Goal: Task Accomplishment & Management: Manage account settings

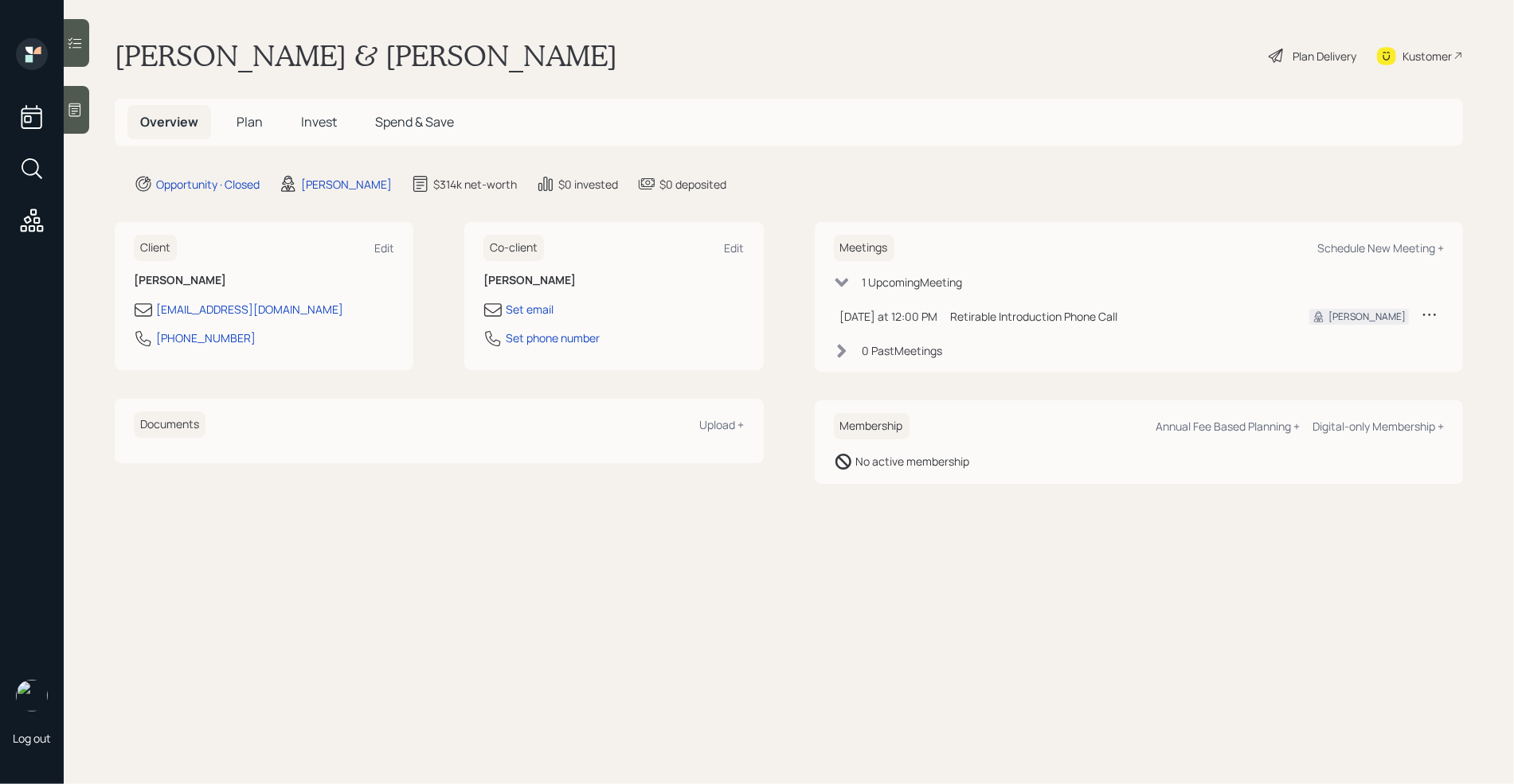
click at [82, 111] on icon at bounding box center [75, 109] width 16 height 16
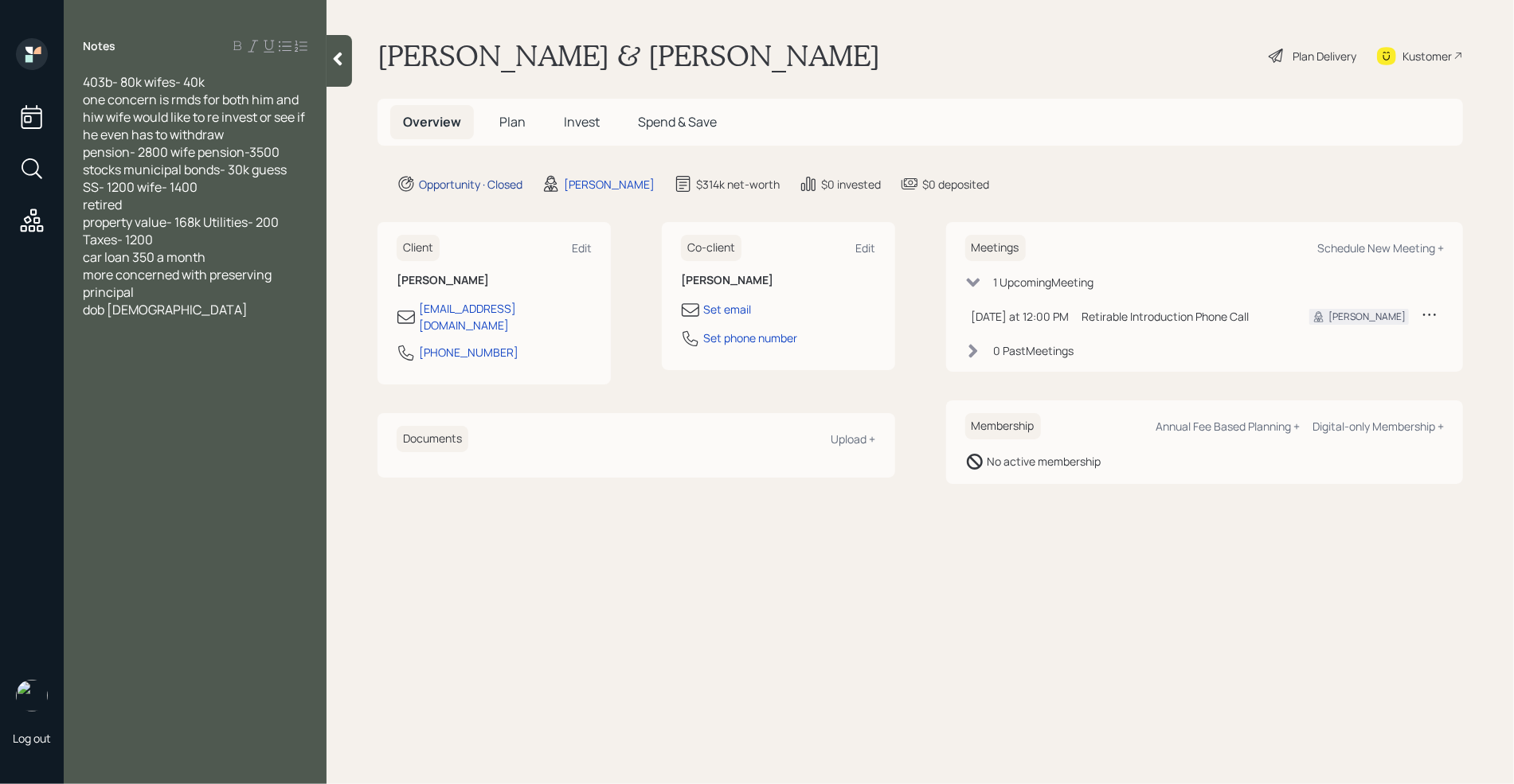
click at [496, 186] on div "Opportunity · Closed" at bounding box center [470, 184] width 103 height 16
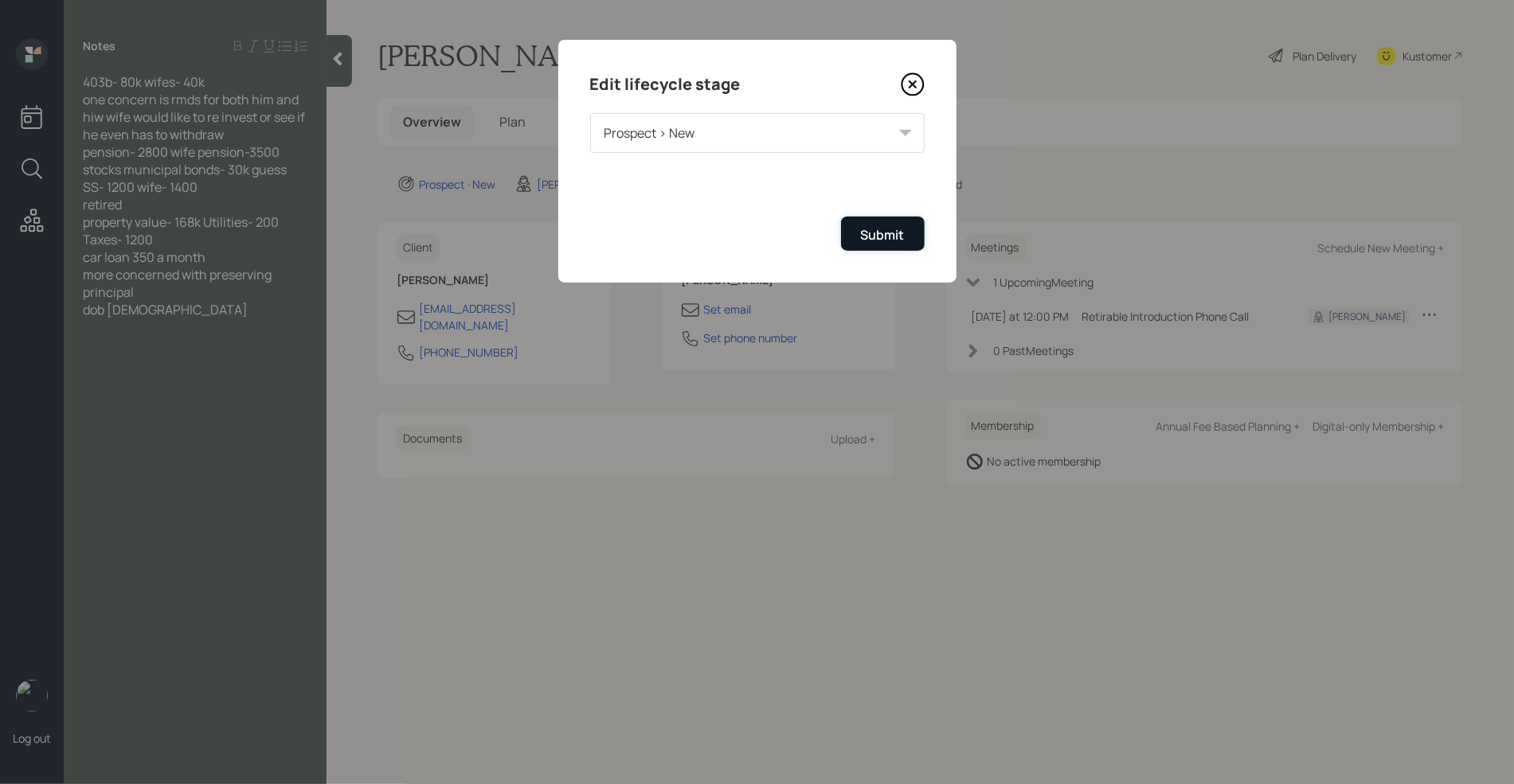
click at [883, 227] on div "Submit" at bounding box center [883, 235] width 44 height 17
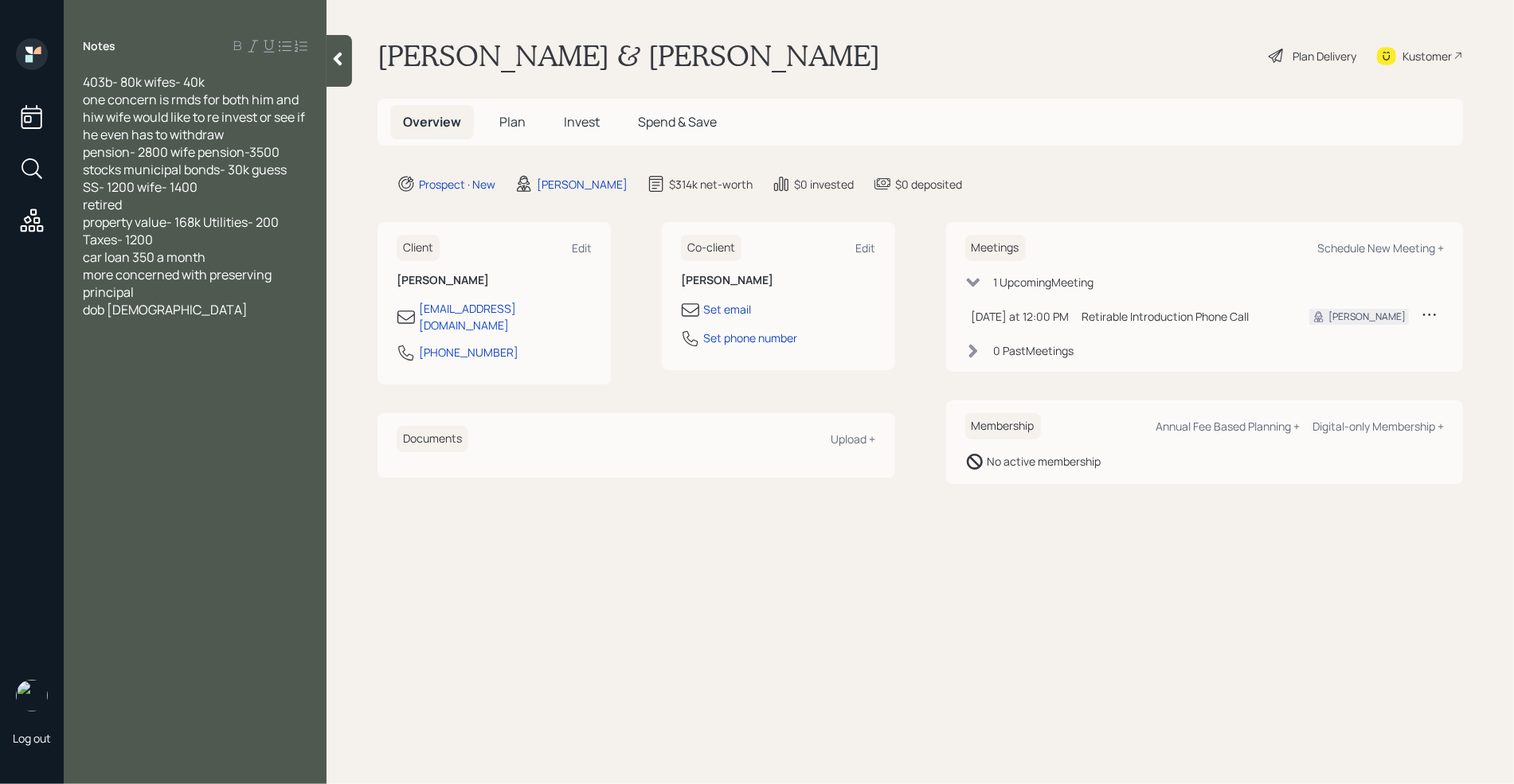
click at [128, 87] on span "403b- 80k wifes- 40k one concern is rmds for both him and hiw wife would like t…" at bounding box center [194, 196] width 224 height 245
click at [154, 80] on span "403b- 100k wifes- 40k one concern is rmds for both him and hiw wife would like …" at bounding box center [194, 196] width 224 height 245
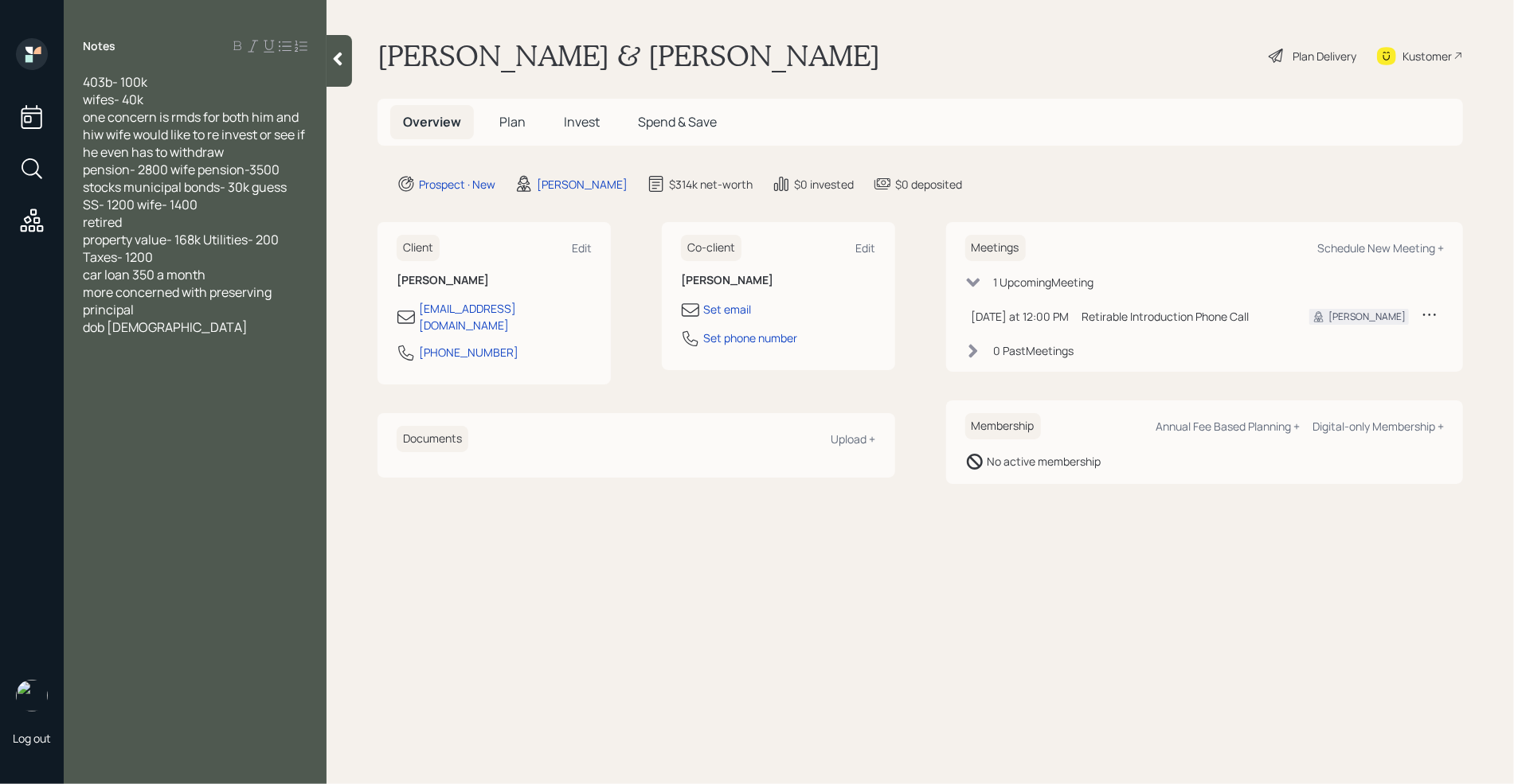
click at [174, 91] on div "wifes- 40k one concern is rmds for both him and hiw wife would like to re inves…" at bounding box center [194, 213] width 224 height 245
click at [154, 81] on div "403b- 100k" at bounding box center [194, 82] width 224 height 17
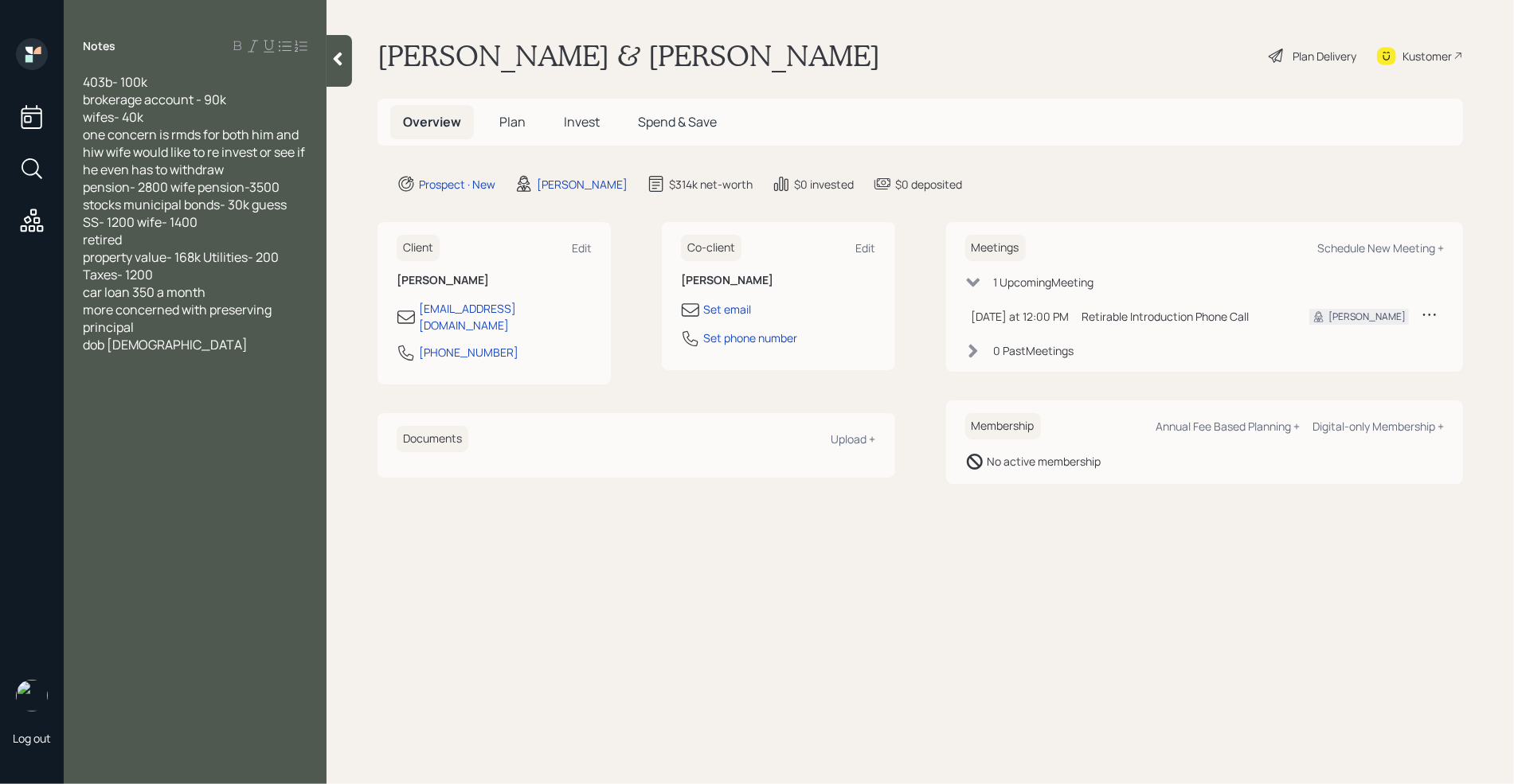
click at [245, 396] on div "Notes 403b- 100k brokerage account - 90k wifes- 40k one concern is rmds for bot…" at bounding box center [195, 401] width 262 height 727
click at [119, 121] on span "wifes- 40k one concern is rmds for both him and hiw wife would like to re inves…" at bounding box center [194, 231] width 224 height 245
click at [116, 114] on span "wifes403b- 40k one concern is rmds for both him and hiw wife would like to re i…" at bounding box center [194, 231] width 224 height 245
click at [162, 118] on span "wifes 403b- 40k one concern is rmds for both him and hiw wife would like to re …" at bounding box center [194, 231] width 224 height 245
click at [224, 347] on div "wifes 403b- 60k one concern is rmds for both him and hiw wife would like to re …" at bounding box center [194, 231] width 224 height 245
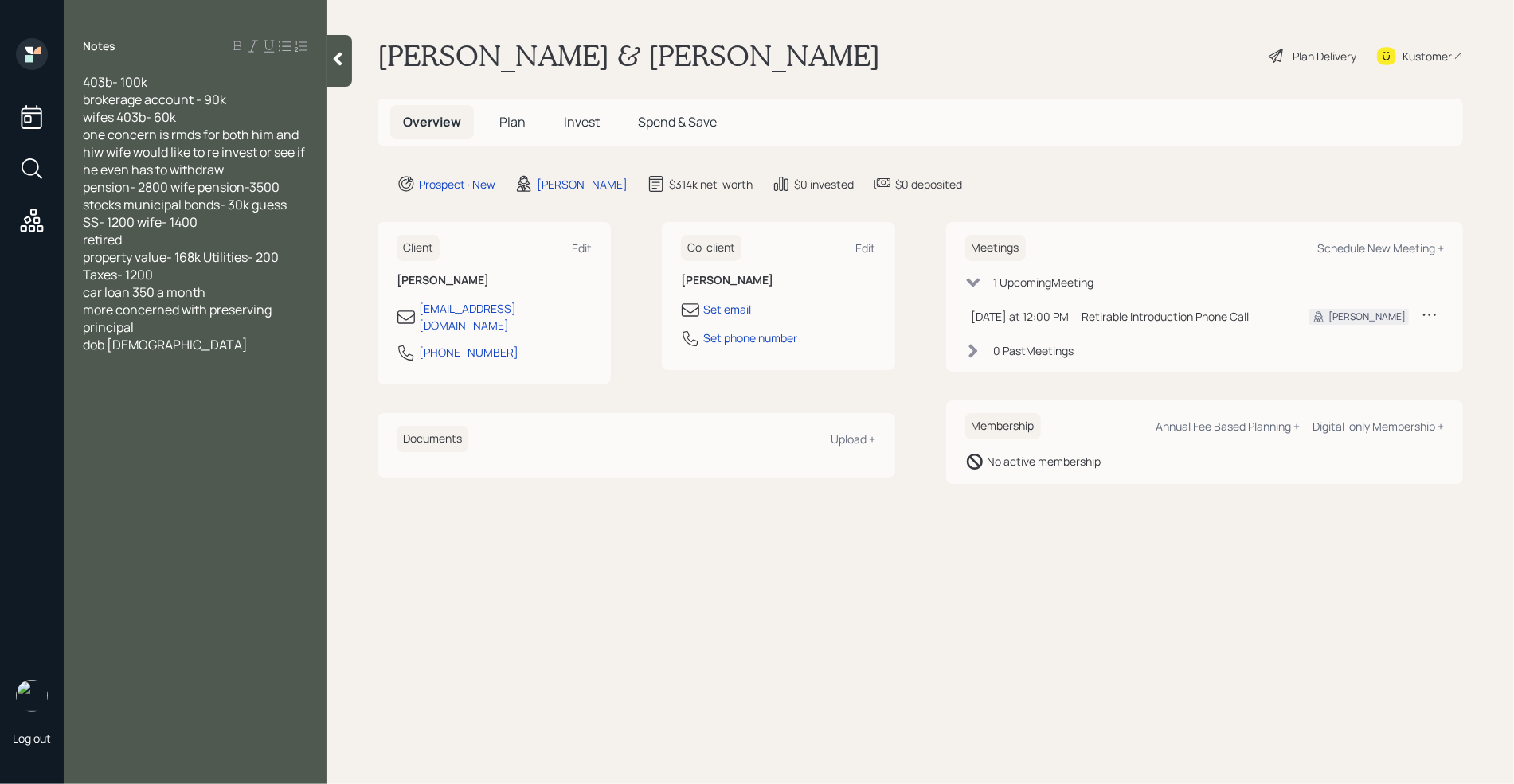
click at [245, 172] on div "wifes 403b- 60k one concern is rmds for both him and hiw wife would like to re …" at bounding box center [194, 231] width 224 height 245
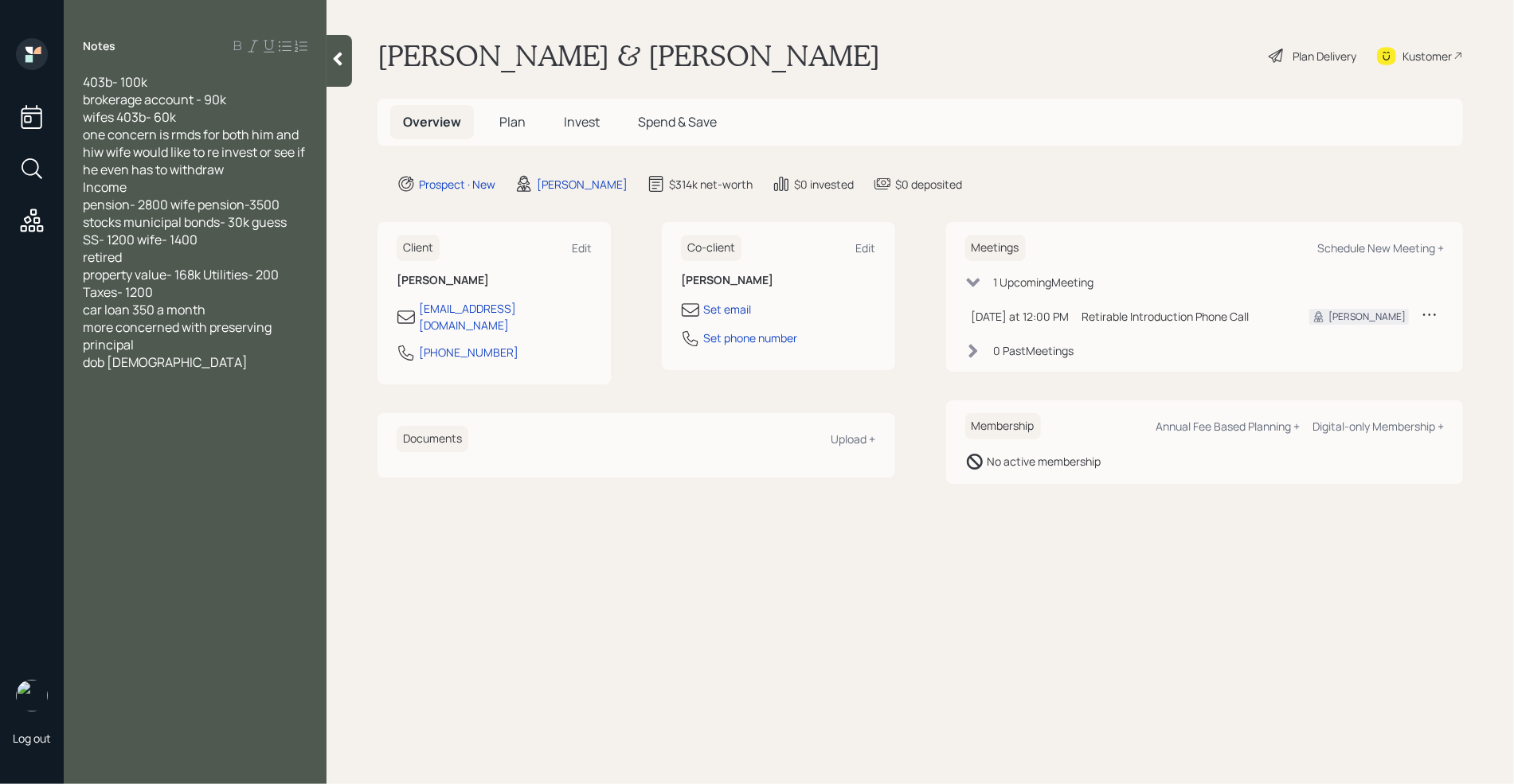
click at [214, 242] on div "Income pension- 2800 wife pension-3500 stocks municipal bonds- 30k guess SS- 12…" at bounding box center [194, 274] width 224 height 192
click at [119, 238] on span "Income pension- 2800 wife pension-3500 stocks municipal bonds- 30k guess SS- 12…" at bounding box center [184, 213] width 204 height 70
click at [182, 236] on span "Income pension- 2800 wife pension-3500 stocks municipal bonds- 30k guess SS- 15…" at bounding box center [184, 213] width 204 height 70
click at [222, 256] on div "pension opverall - 50k retired property value- 168k Utilities- 200 Taxes- 1200 …" at bounding box center [194, 318] width 224 height 140
click at [244, 207] on span "Income pension- 2800 wife pension-3500 stocks municipal bonds- 30k guess SS- 15…" at bounding box center [184, 213] width 204 height 70
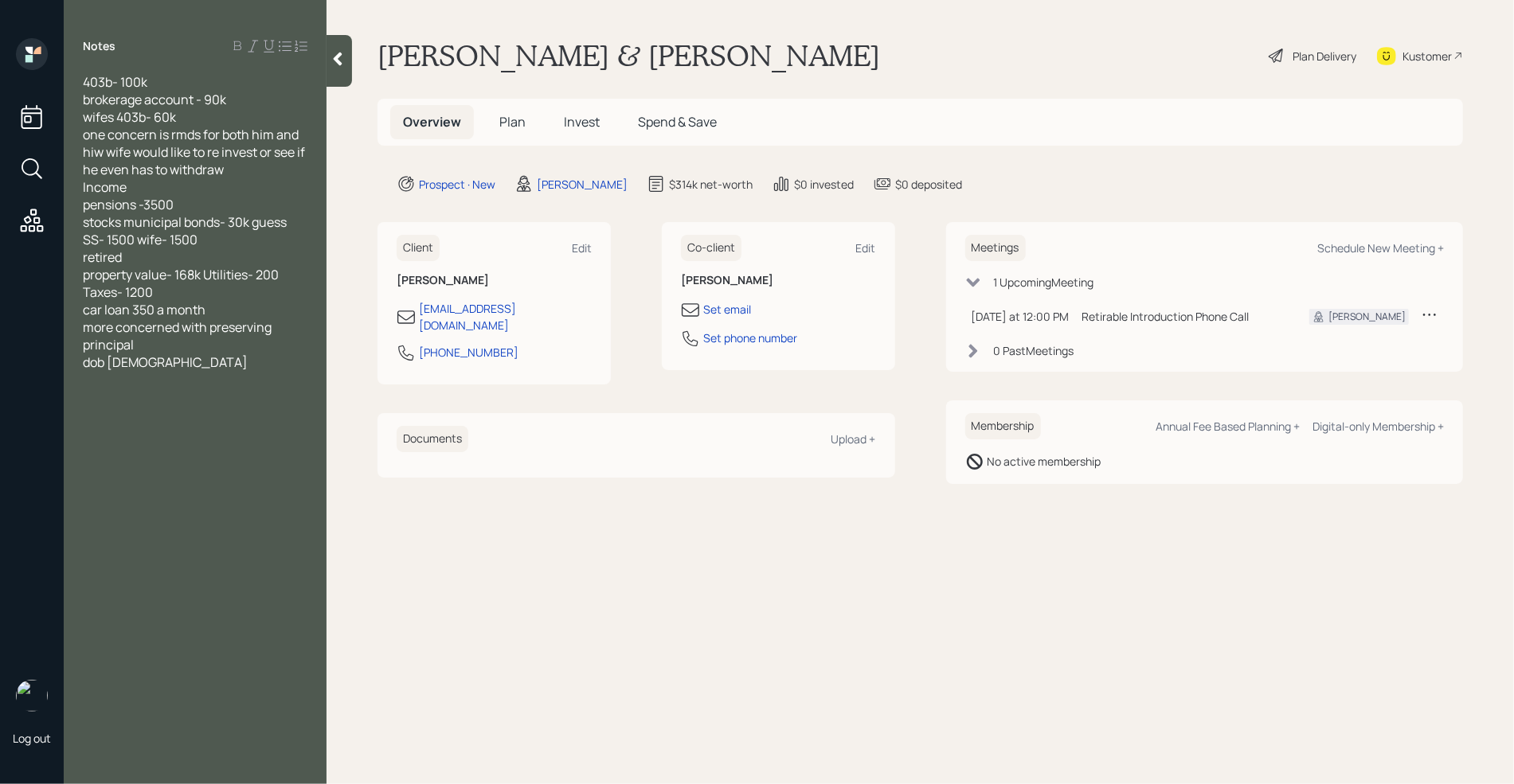
click at [295, 227] on div "Income pensions -3500 stocks municipal bonds- 30k guess SS- 1500 wife- 1500" at bounding box center [194, 213] width 224 height 70
click at [189, 238] on div "retired property value- 168k Utilities- 200 Taxes- 1200 car loan 350 a month mo…" at bounding box center [194, 292] width 224 height 123
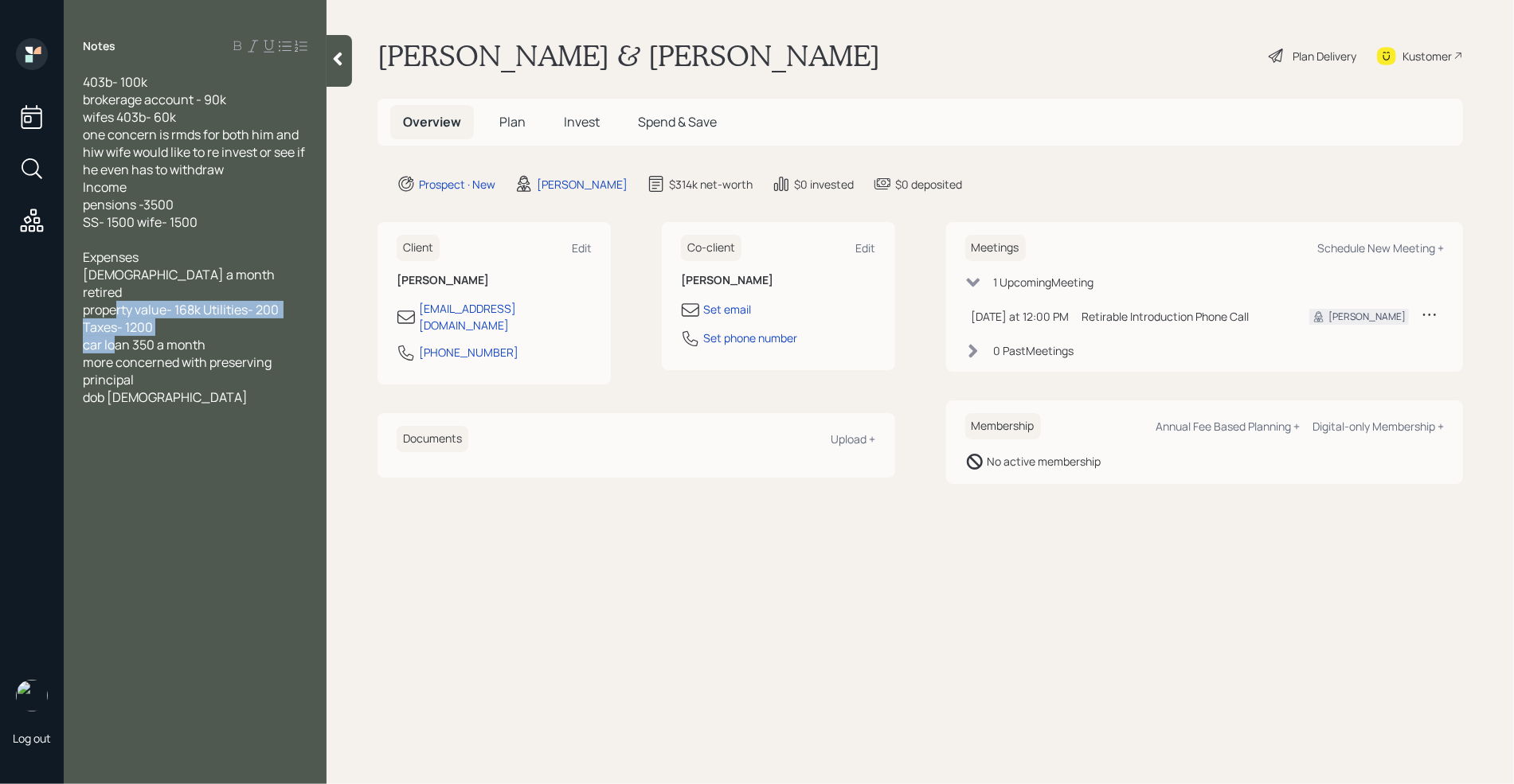
drag, startPoint x: 198, startPoint y: 309, endPoint x: 300, endPoint y: 351, distance: 110.3
click at [300, 351] on div "[DEMOGRAPHIC_DATA] a month retired property value- 168k Utilities- 200 Taxes- 1…" at bounding box center [194, 336] width 224 height 140
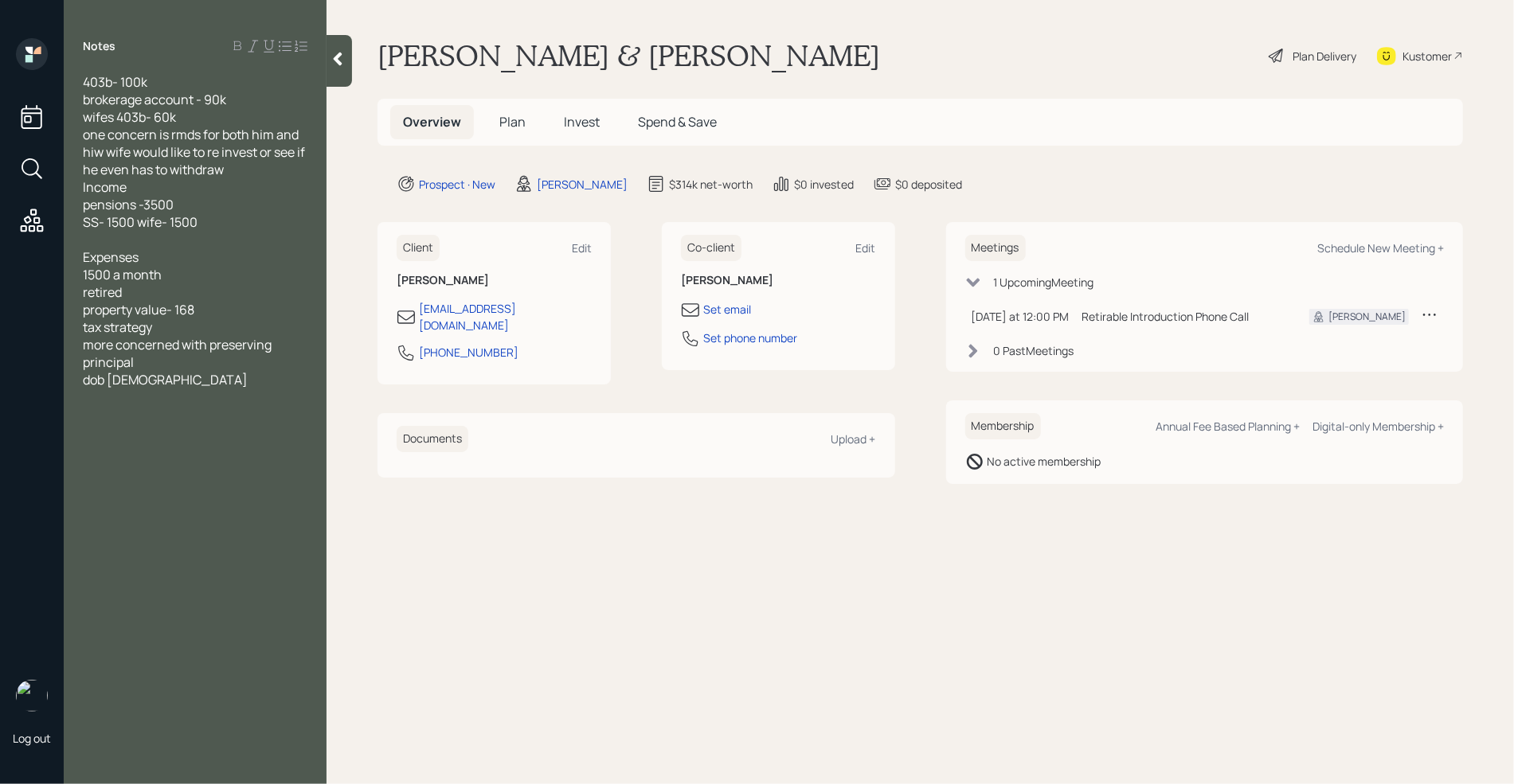
click at [220, 314] on div "1500 a month retired property value- 168" at bounding box center [194, 292] width 224 height 53
click at [180, 381] on div "tax strategy more concerned with preserving principal dob [DEMOGRAPHIC_DATA]" at bounding box center [194, 370] width 224 height 70
click at [102, 333] on div at bounding box center [194, 327] width 224 height 17
click at [206, 309] on div "1500 a month retired property value- 168" at bounding box center [194, 292] width 224 height 53
click at [1371, 251] on div "Schedule New Meeting +" at bounding box center [1380, 248] width 126 height 15
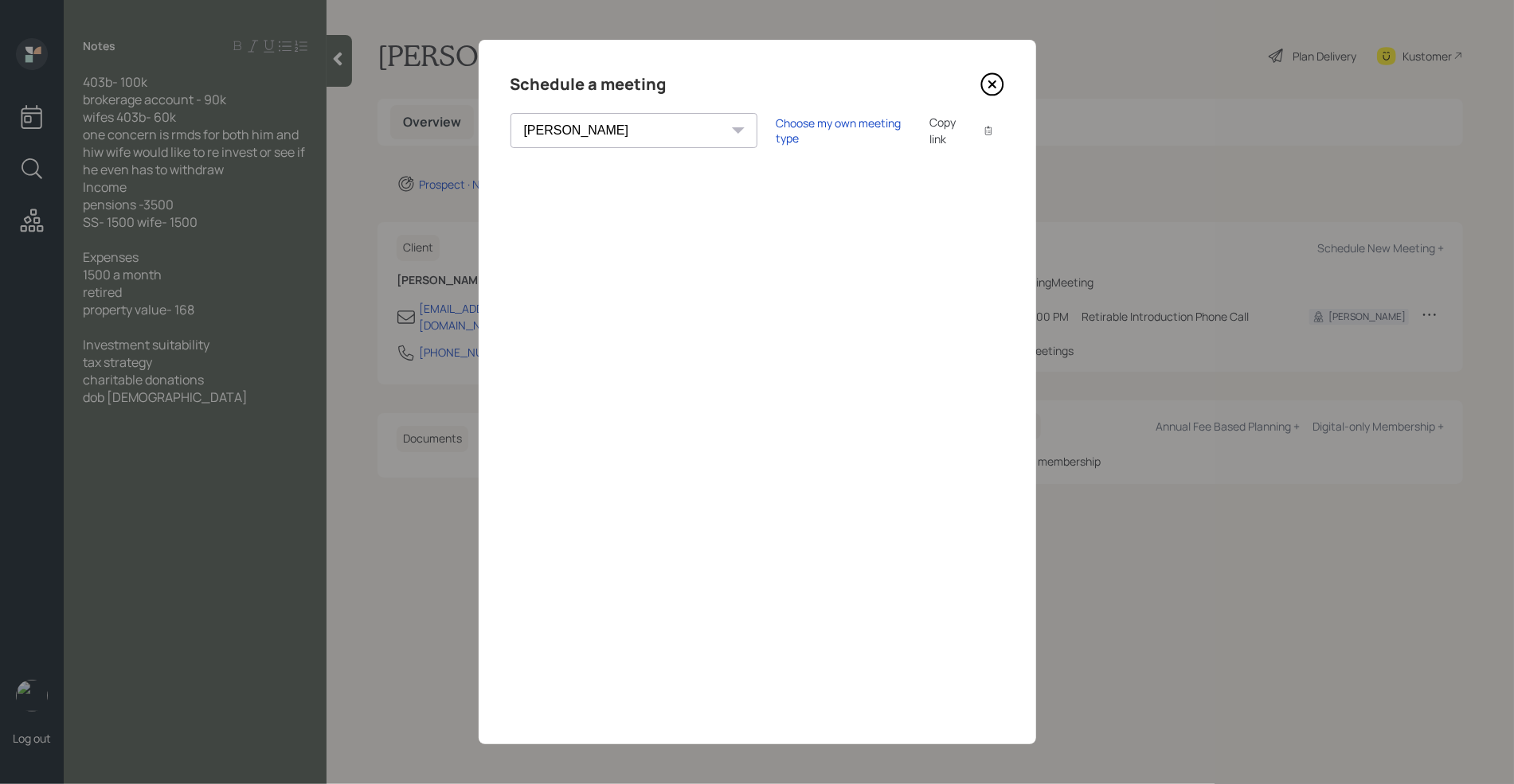
click at [632, 133] on div "[PERSON_NAME] [PERSON_NAME] [PERSON_NAME] [PERSON_NAME] [PERSON_NAME] [PERSON_N…" at bounding box center [634, 130] width 247 height 35
click at [598, 132] on select "[PERSON_NAME] [PERSON_NAME] [PERSON_NAME] [PERSON_NAME] [PERSON_NAME] [PERSON_N…" at bounding box center [634, 130] width 247 height 35
select select "round-[PERSON_NAME]"
click at [510, 113] on select "[PERSON_NAME] [PERSON_NAME] [PERSON_NAME] [PERSON_NAME] [PERSON_NAME] [PERSON_N…" at bounding box center [634, 130] width 247 height 35
click at [777, 118] on div "Choose my own meeting type Copy link Copy text" at bounding box center [891, 130] width 228 height 34
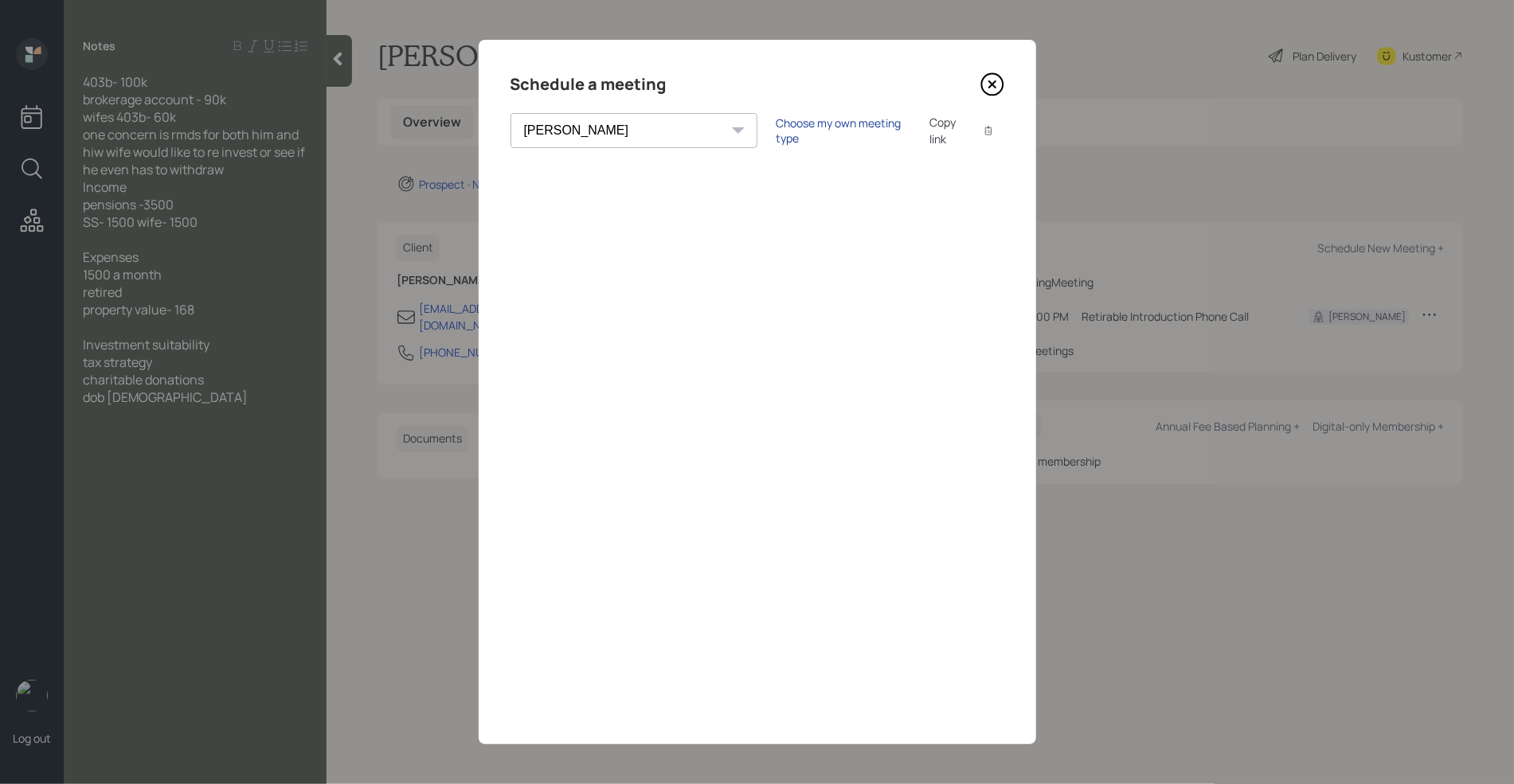
click at [777, 124] on div "Choose my own meeting type" at bounding box center [844, 131] width 134 height 31
